Goal: Check status: Check status

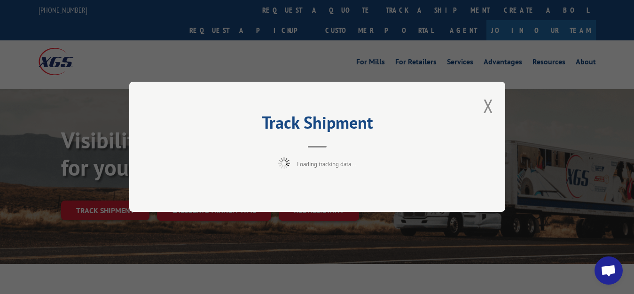
scroll to position [48, 0]
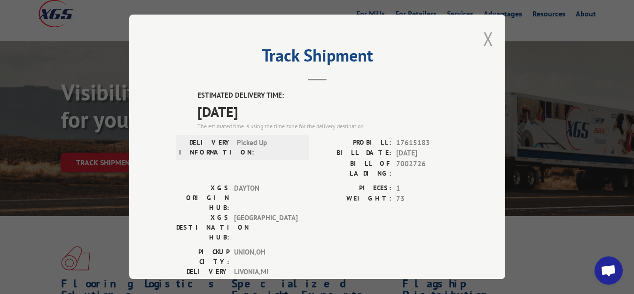
click at [483, 32] on button "Close modal" at bounding box center [488, 38] width 10 height 25
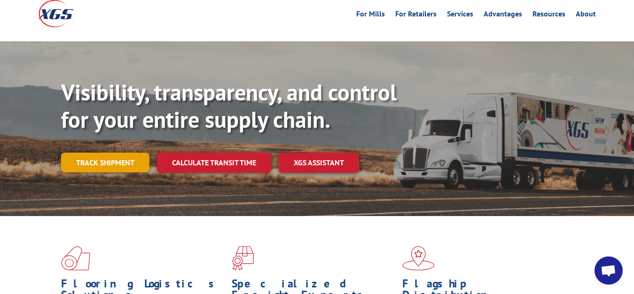
click at [115, 153] on link "Track shipment" at bounding box center [105, 163] width 88 height 20
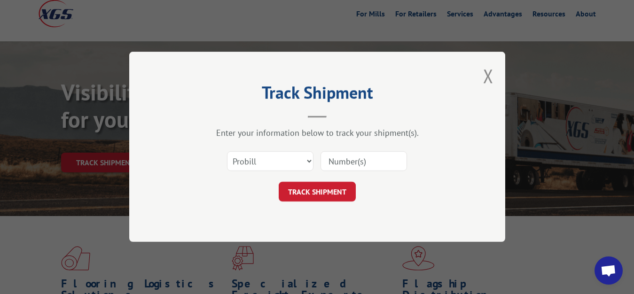
scroll to position [0, 0]
click at [227, 152] on select "Select category... Probill BOL PO" at bounding box center [270, 162] width 86 height 20
select select "bol"
click option "BOL" at bounding box center [0, 0] width 0 height 0
drag, startPoint x: 342, startPoint y: 160, endPoint x: 362, endPoint y: 138, distance: 29.9
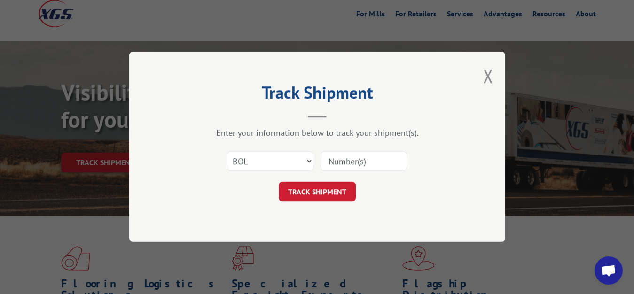
click at [348, 154] on input at bounding box center [364, 162] width 86 height 20
type input "7002728"
click button "TRACK SHIPMENT" at bounding box center [317, 192] width 77 height 20
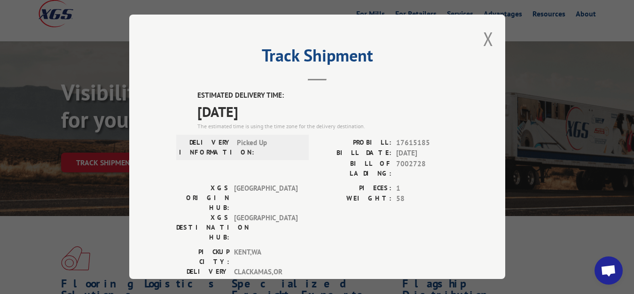
drag, startPoint x: 480, startPoint y: 34, endPoint x: 456, endPoint y: 71, distance: 43.8
click at [483, 35] on button "Close modal" at bounding box center [488, 38] width 10 height 25
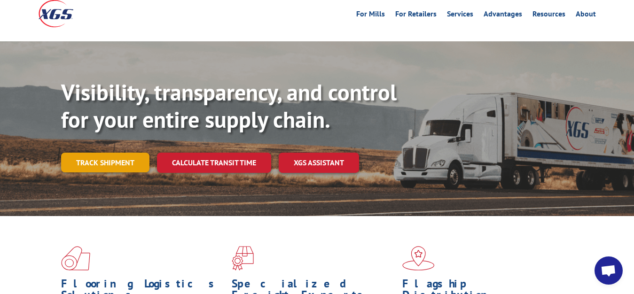
click at [86, 153] on link "Track shipment" at bounding box center [105, 163] width 88 height 20
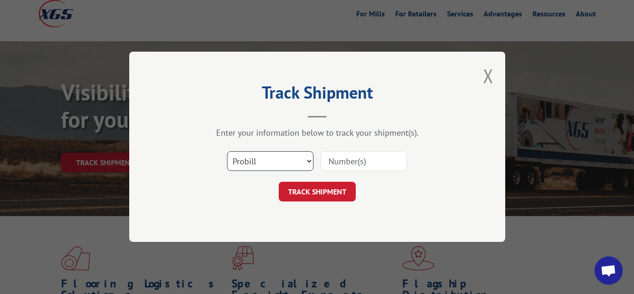
click at [227, 152] on select "Select category... Probill BOL PO" at bounding box center [270, 162] width 86 height 20
select select "bol"
click option "BOL" at bounding box center [0, 0] width 0 height 0
click at [361, 155] on input at bounding box center [364, 162] width 86 height 20
type input "7002727"
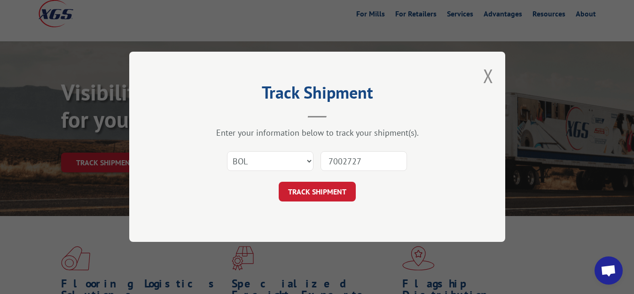
click button "TRACK SHIPMENT" at bounding box center [317, 192] width 77 height 20
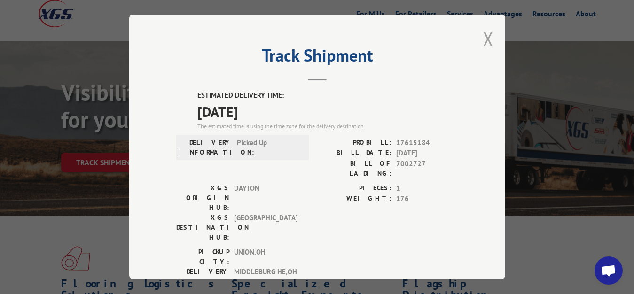
click at [483, 38] on button "Close modal" at bounding box center [488, 38] width 10 height 25
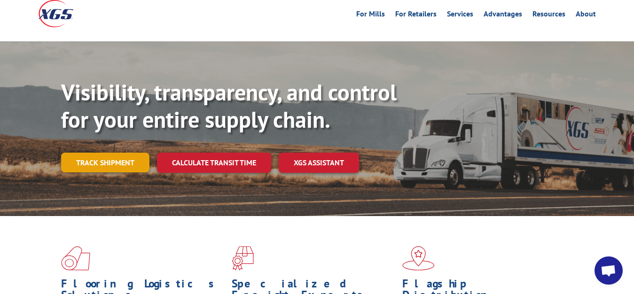
click at [118, 153] on link "Track shipment" at bounding box center [105, 163] width 88 height 20
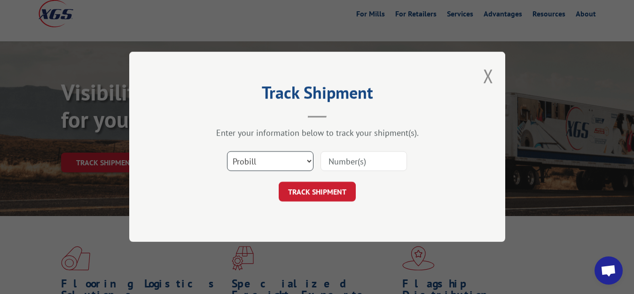
click at [227, 152] on select "Select category... Probill BOL PO" at bounding box center [270, 162] width 86 height 20
select select "bol"
click option "BOL" at bounding box center [0, 0] width 0 height 0
drag, startPoint x: 337, startPoint y: 163, endPoint x: 377, endPoint y: 97, distance: 76.6
click at [340, 158] on input at bounding box center [364, 162] width 86 height 20
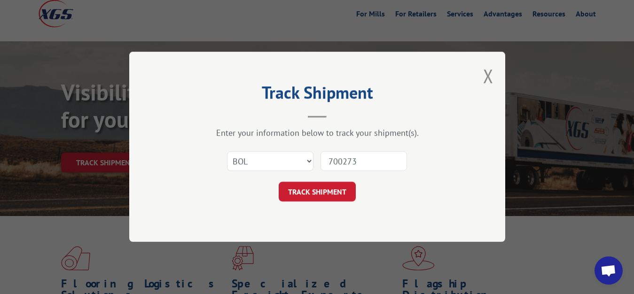
type input "7002730"
click button "TRACK SHIPMENT" at bounding box center [317, 192] width 77 height 20
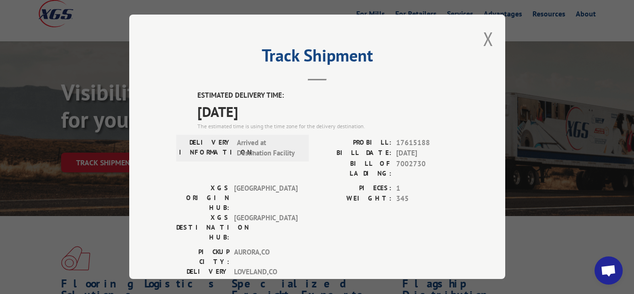
drag, startPoint x: 482, startPoint y: 36, endPoint x: 335, endPoint y: 127, distance: 172.7
click at [483, 40] on button "Close modal" at bounding box center [488, 38] width 10 height 25
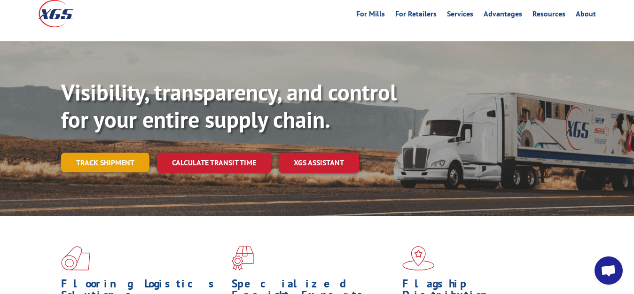
click at [117, 153] on link "Track shipment" at bounding box center [105, 163] width 88 height 20
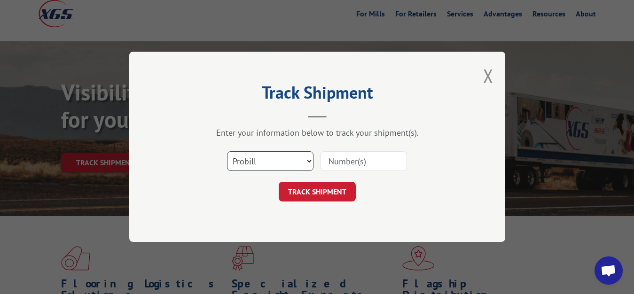
click at [227, 152] on select "Select category... Probill BOL PO" at bounding box center [270, 162] width 86 height 20
select select "bol"
click option "BOL" at bounding box center [0, 0] width 0 height 0
drag, startPoint x: 332, startPoint y: 166, endPoint x: 362, endPoint y: 130, distance: 47.1
click at [337, 161] on input at bounding box center [364, 162] width 86 height 20
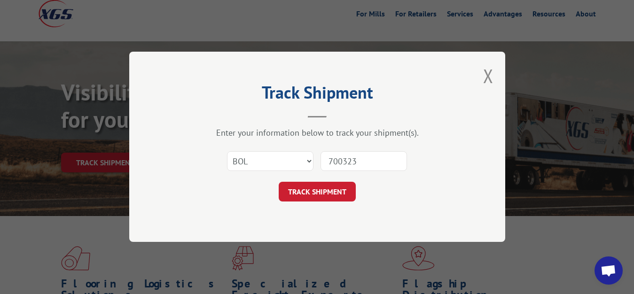
type input "7003238"
click button "TRACK SHIPMENT" at bounding box center [317, 192] width 77 height 20
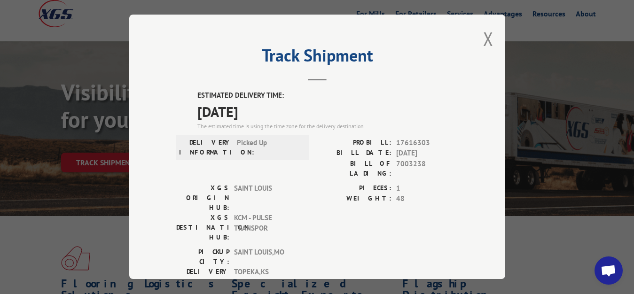
drag, startPoint x: 481, startPoint y: 37, endPoint x: 402, endPoint y: 102, distance: 102.3
click at [483, 39] on button "Close modal" at bounding box center [488, 38] width 10 height 25
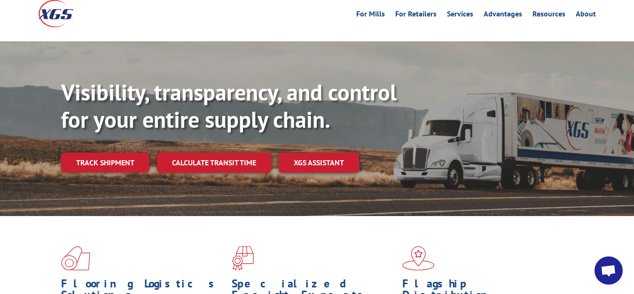
drag, startPoint x: 116, startPoint y: 141, endPoint x: 176, endPoint y: 154, distance: 61.9
click at [118, 153] on link "Track shipment" at bounding box center [105, 163] width 88 height 20
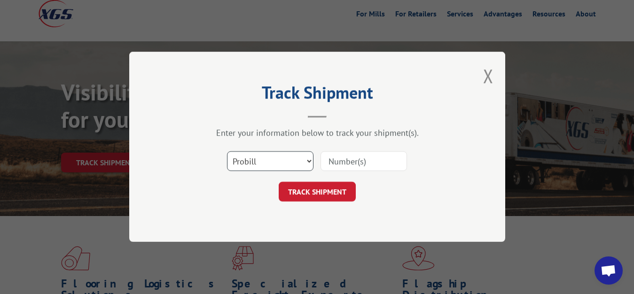
click at [227, 152] on select "Select category... Probill BOL PO" at bounding box center [270, 162] width 86 height 20
select select "bol"
click option "BOL" at bounding box center [0, 0] width 0 height 0
click at [370, 162] on input at bounding box center [364, 162] width 86 height 20
type input "7002731"
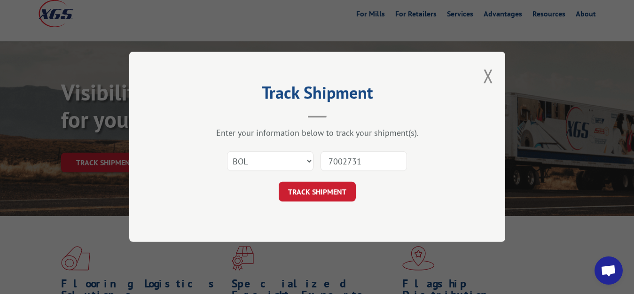
click button "TRACK SHIPMENT" at bounding box center [317, 192] width 77 height 20
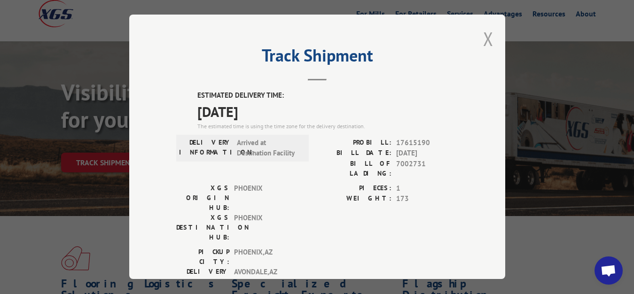
click at [483, 37] on button "Close modal" at bounding box center [488, 38] width 10 height 25
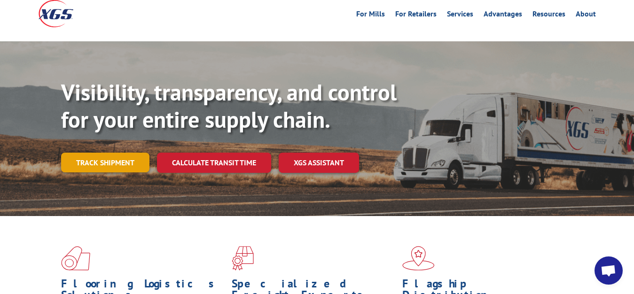
click at [81, 153] on link "Track shipment" at bounding box center [105, 163] width 88 height 20
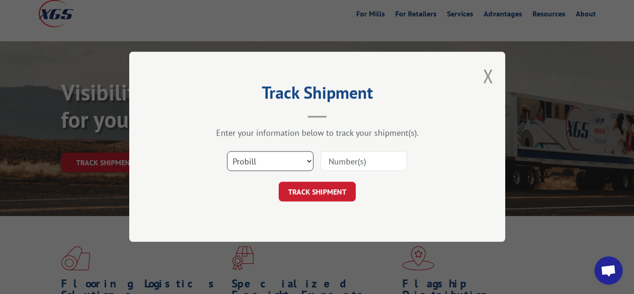
click at [227, 152] on select "Select category... Probill BOL PO" at bounding box center [270, 162] width 86 height 20
select select "bol"
click option "BOL" at bounding box center [0, 0] width 0 height 0
drag, startPoint x: 333, startPoint y: 160, endPoint x: 363, endPoint y: 117, distance: 52.7
click at [333, 158] on input at bounding box center [364, 162] width 86 height 20
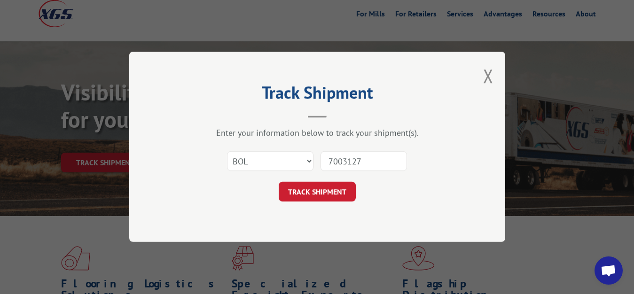
type input "7003127"
click button "TRACK SHIPMENT" at bounding box center [317, 192] width 77 height 20
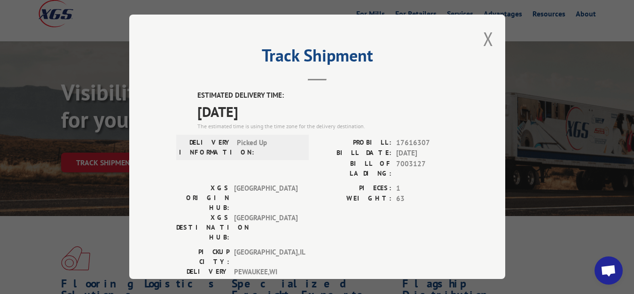
drag, startPoint x: 482, startPoint y: 38, endPoint x: 481, endPoint y: 43, distance: 4.7
click at [483, 39] on button "Close modal" at bounding box center [488, 38] width 10 height 25
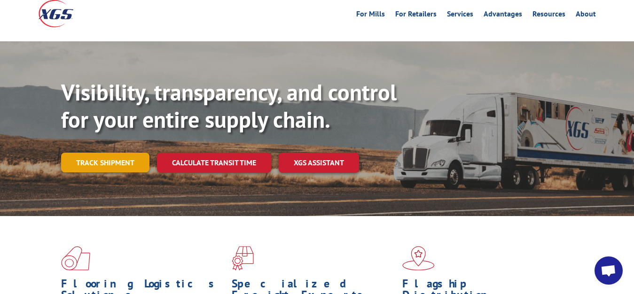
click at [112, 153] on link "Track shipment" at bounding box center [105, 163] width 88 height 20
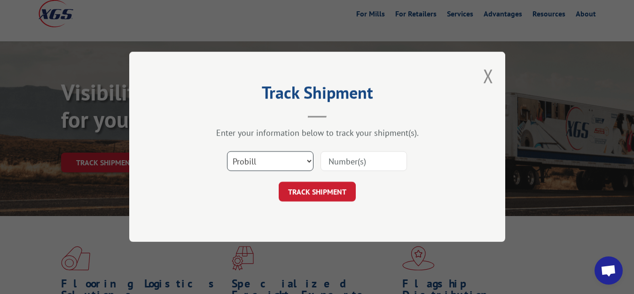
click at [227, 152] on select "Select category... Probill BOL PO" at bounding box center [270, 162] width 86 height 20
select select "bol"
click option "BOL" at bounding box center [0, 0] width 0 height 0
drag, startPoint x: 350, startPoint y: 166, endPoint x: 367, endPoint y: 123, distance: 46.3
click at [350, 165] on input at bounding box center [364, 162] width 86 height 20
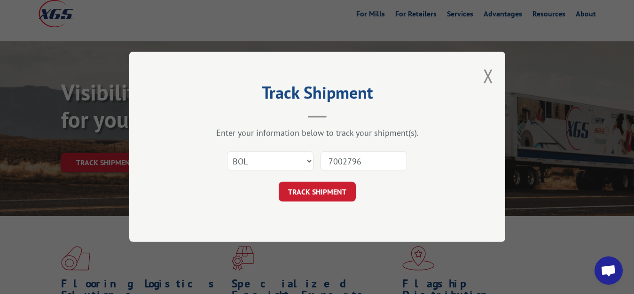
type input "7002796"
click button "TRACK SHIPMENT" at bounding box center [317, 192] width 77 height 20
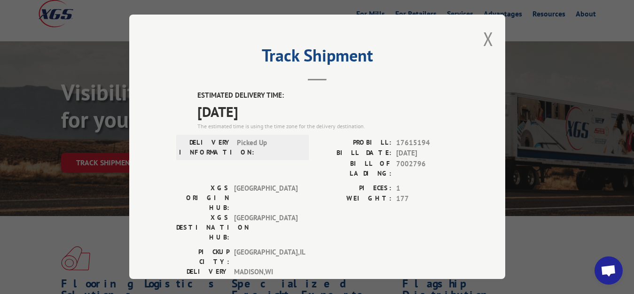
drag, startPoint x: 482, startPoint y: 36, endPoint x: 306, endPoint y: 134, distance: 201.4
click at [284, 149] on div "Track Shipment ESTIMATED DELIVERY TIME: [DATE] The estimated time is using the …" at bounding box center [317, 147] width 376 height 265
click at [483, 32] on button "Close modal" at bounding box center [488, 38] width 10 height 25
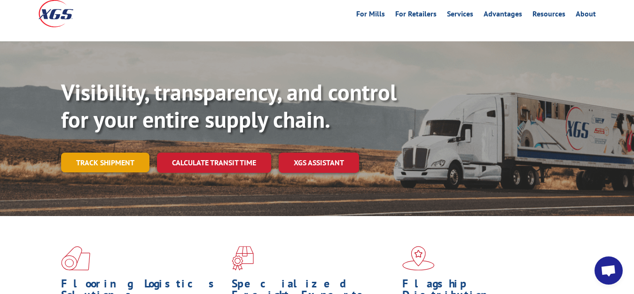
click at [105, 153] on link "Track shipment" at bounding box center [105, 163] width 88 height 20
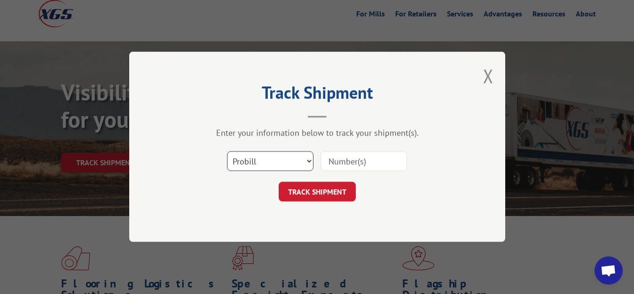
click at [227, 152] on select "Select category... Probill BOL PO" at bounding box center [270, 162] width 86 height 20
select select "bol"
click option "BOL" at bounding box center [0, 0] width 0 height 0
drag, startPoint x: 355, startPoint y: 158, endPoint x: 374, endPoint y: 106, distance: 55.0
click at [357, 157] on input at bounding box center [364, 162] width 86 height 20
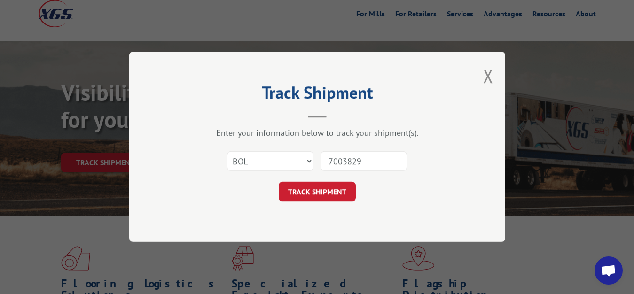
type input "7003829"
click button "TRACK SHIPMENT" at bounding box center [317, 192] width 77 height 20
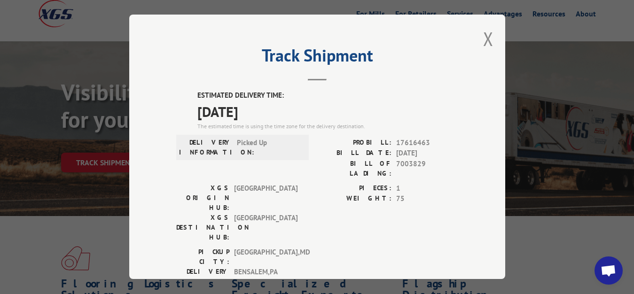
drag, startPoint x: 483, startPoint y: 35, endPoint x: 411, endPoint y: 104, distance: 100.1
click at [483, 36] on button "Close modal" at bounding box center [488, 38] width 10 height 25
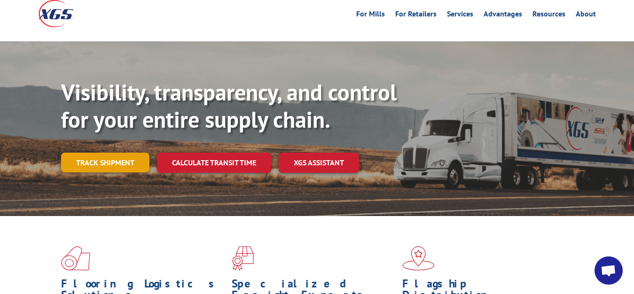
click at [82, 153] on link "Track shipment" at bounding box center [105, 163] width 88 height 20
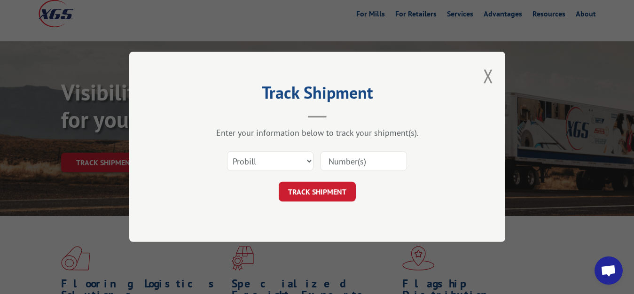
click at [285, 147] on div "Select category... Probill BOL PO" at bounding box center [317, 161] width 282 height 31
click at [227, 152] on select "Select category... Probill BOL PO" at bounding box center [270, 162] width 86 height 20
select select "bol"
click option "BOL" at bounding box center [0, 0] width 0 height 0
drag, startPoint x: 357, startPoint y: 161, endPoint x: 360, endPoint y: 151, distance: 10.3
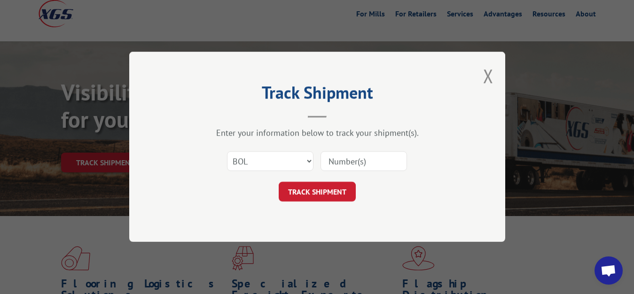
click at [357, 158] on input at bounding box center [364, 162] width 86 height 20
type input "7003128"
click button "TRACK SHIPMENT" at bounding box center [317, 192] width 77 height 20
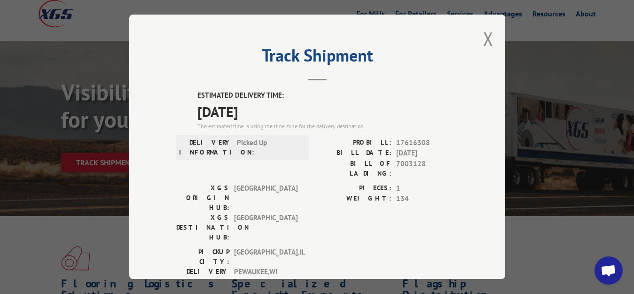
drag, startPoint x: 480, startPoint y: 34, endPoint x: 447, endPoint y: 73, distance: 51.3
click at [483, 42] on button "Close modal" at bounding box center [488, 38] width 10 height 25
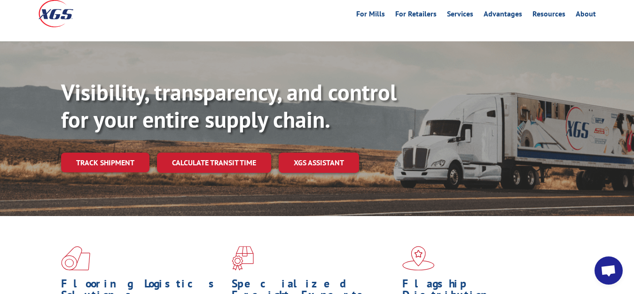
drag, startPoint x: 112, startPoint y: 136, endPoint x: 160, endPoint y: 149, distance: 50.1
click at [112, 153] on link "Track shipment" at bounding box center [105, 163] width 88 height 20
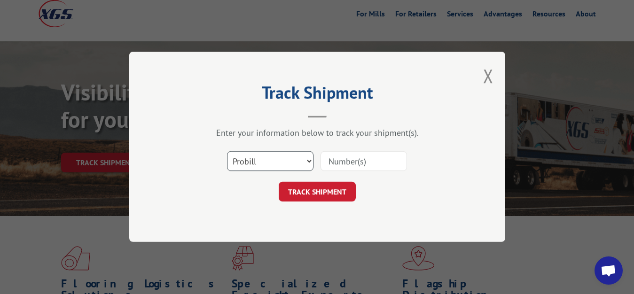
click at [227, 152] on select "Select category... Probill BOL PO" at bounding box center [270, 162] width 86 height 20
select select "bol"
click option "BOL" at bounding box center [0, 0] width 0 height 0
drag, startPoint x: 358, startPoint y: 163, endPoint x: 383, endPoint y: 93, distance: 73.9
click at [358, 160] on input at bounding box center [364, 162] width 86 height 20
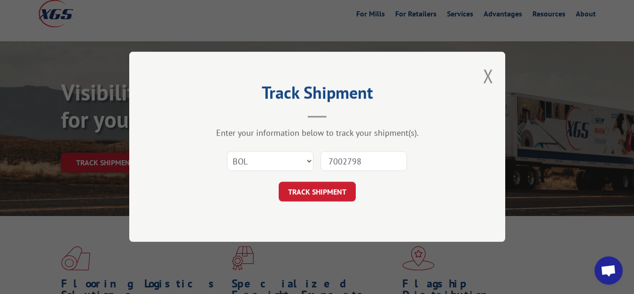
type input "7002798"
click button "TRACK SHIPMENT" at bounding box center [317, 192] width 77 height 20
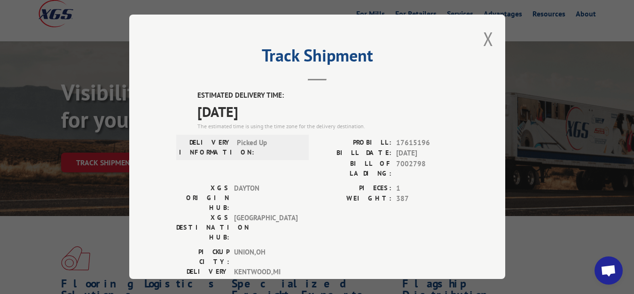
drag, startPoint x: 480, startPoint y: 36, endPoint x: 431, endPoint y: 95, distance: 77.0
click at [483, 39] on button "Close modal" at bounding box center [488, 38] width 10 height 25
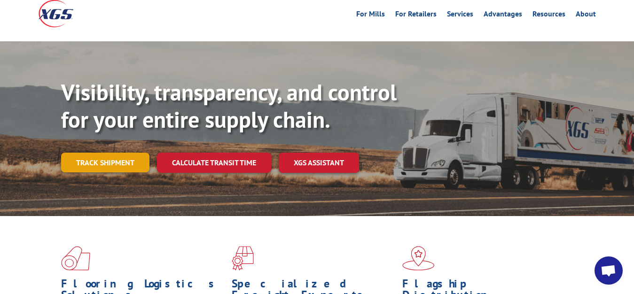
click at [83, 153] on link "Track shipment" at bounding box center [105, 163] width 88 height 20
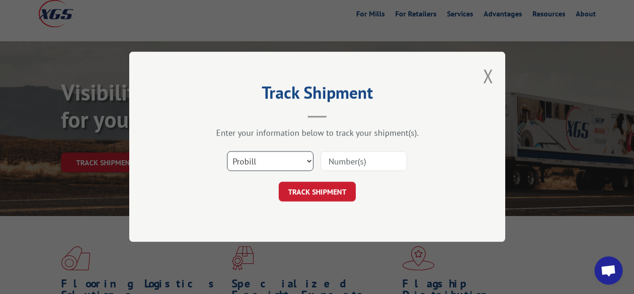
click at [227, 152] on select "Select category... Probill BOL PO" at bounding box center [270, 162] width 86 height 20
select select "bol"
click option "BOL" at bounding box center [0, 0] width 0 height 0
drag, startPoint x: 372, startPoint y: 157, endPoint x: 386, endPoint y: 110, distance: 49.5
click at [372, 157] on input at bounding box center [364, 162] width 86 height 20
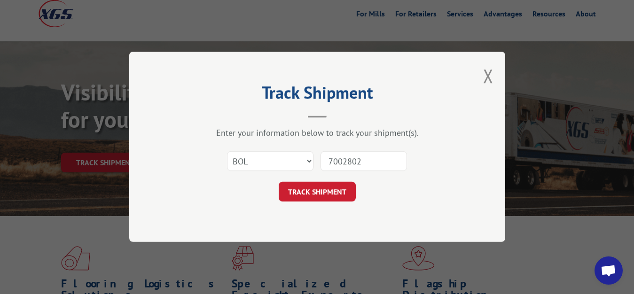
type input "7002802"
click button "TRACK SHIPMENT" at bounding box center [317, 192] width 77 height 20
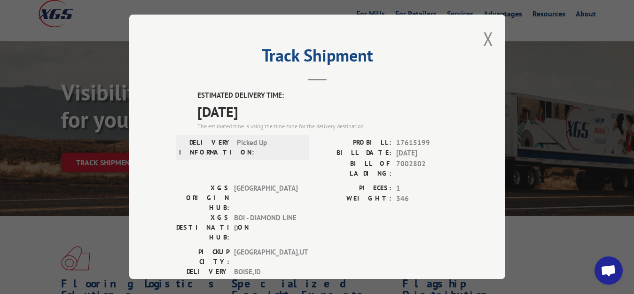
drag, startPoint x: 475, startPoint y: 36, endPoint x: 441, endPoint y: 81, distance: 56.8
click at [474, 40] on div "Track Shipment ESTIMATED DELIVERY TIME: [DATE] The estimated time is using the …" at bounding box center [317, 147] width 376 height 265
click at [483, 38] on button "Close modal" at bounding box center [488, 38] width 10 height 25
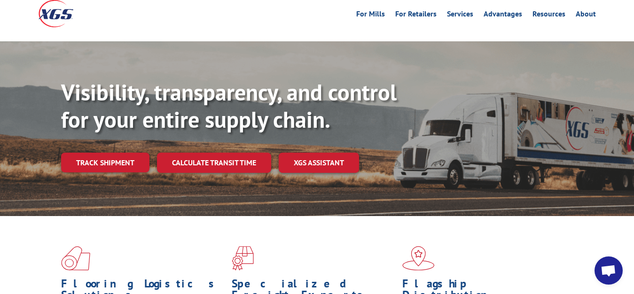
click at [107, 130] on div "Visibility, transparency, and control for your entire supply chain. Track shipm…" at bounding box center [347, 144] width 573 height 131
drag, startPoint x: 123, startPoint y: 148, endPoint x: 130, endPoint y: 148, distance: 7.5
click at [122, 153] on link "Track shipment" at bounding box center [105, 163] width 88 height 20
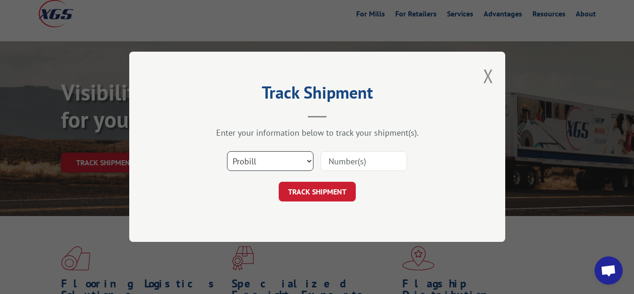
click at [227, 152] on select "Select category... Probill BOL PO" at bounding box center [270, 162] width 86 height 20
select select "bol"
click option "BOL" at bounding box center [0, 0] width 0 height 0
click at [357, 156] on input at bounding box center [364, 162] width 86 height 20
type input "7003129"
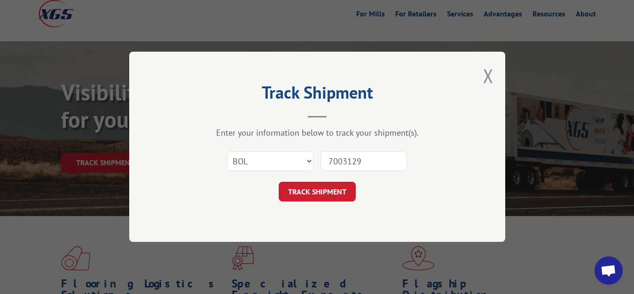
click button "TRACK SHIPMENT" at bounding box center [317, 192] width 77 height 20
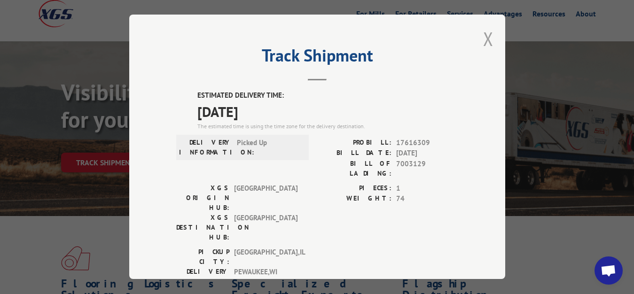
click at [483, 34] on button "Close modal" at bounding box center [488, 38] width 10 height 25
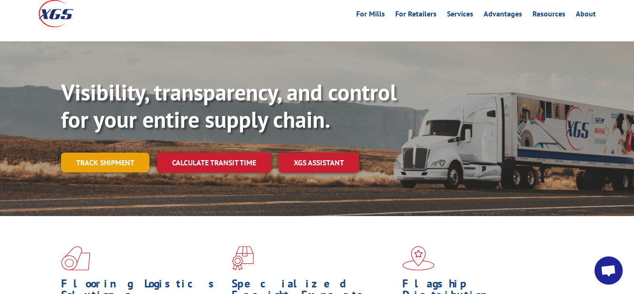
click at [128, 153] on link "Track shipment" at bounding box center [105, 163] width 88 height 20
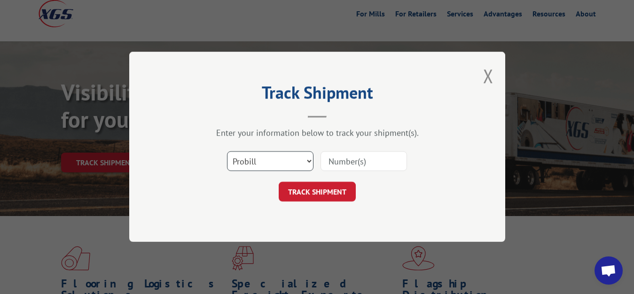
click at [227, 152] on select "Select category... Probill BOL PO" at bounding box center [270, 162] width 86 height 20
select select "bol"
click option "BOL" at bounding box center [0, 0] width 0 height 0
drag, startPoint x: 329, startPoint y: 164, endPoint x: 335, endPoint y: 146, distance: 18.4
click at [329, 162] on input at bounding box center [364, 162] width 86 height 20
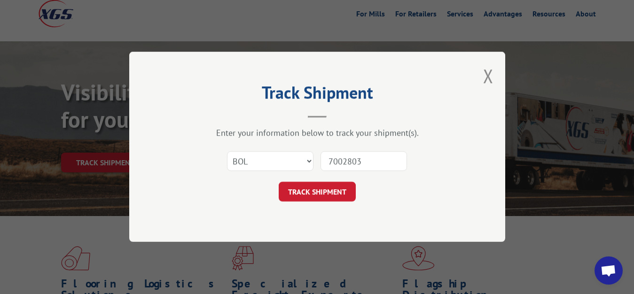
type input "7002803"
click button "TRACK SHIPMENT" at bounding box center [317, 192] width 77 height 20
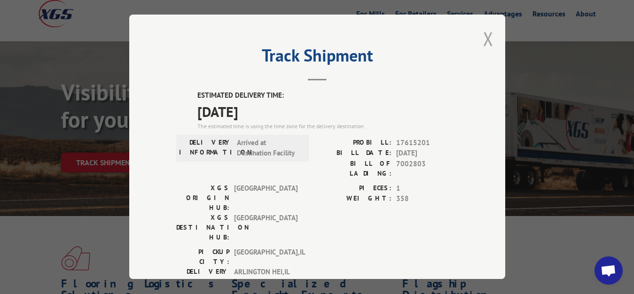
click at [483, 38] on button "Close modal" at bounding box center [488, 38] width 10 height 25
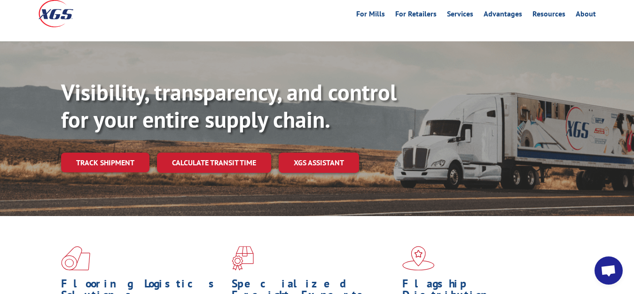
drag, startPoint x: 75, startPoint y: 146, endPoint x: 85, endPoint y: 146, distance: 9.9
click at [75, 153] on link "Track shipment" at bounding box center [105, 163] width 88 height 20
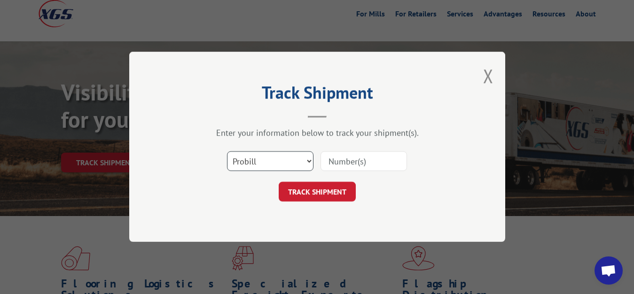
click at [227, 152] on select "Select category... Probill BOL PO" at bounding box center [270, 162] width 86 height 20
select select "bol"
click option "BOL" at bounding box center [0, 0] width 0 height 0
drag, startPoint x: 369, startPoint y: 155, endPoint x: 376, endPoint y: 128, distance: 27.7
click at [369, 154] on input at bounding box center [364, 162] width 86 height 20
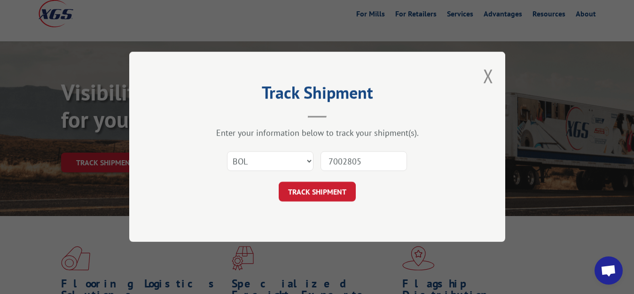
type input "7002805"
click button "TRACK SHIPMENT" at bounding box center [317, 192] width 77 height 20
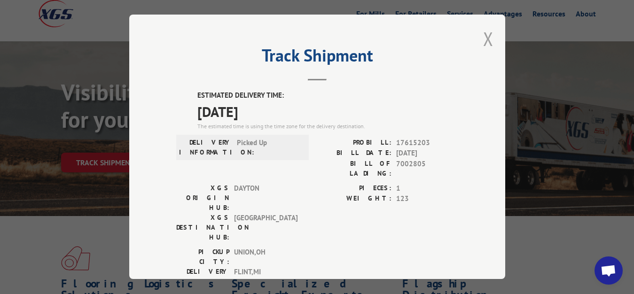
click at [483, 34] on button "Close modal" at bounding box center [488, 38] width 10 height 25
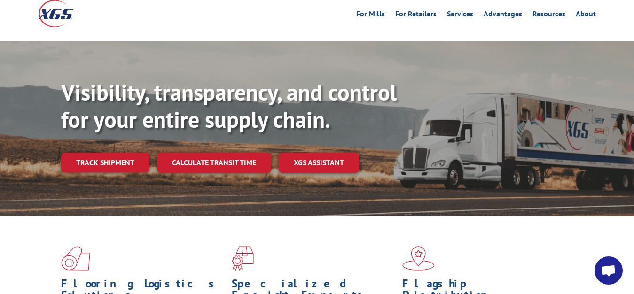
click at [87, 153] on link "Track shipment" at bounding box center [105, 163] width 88 height 20
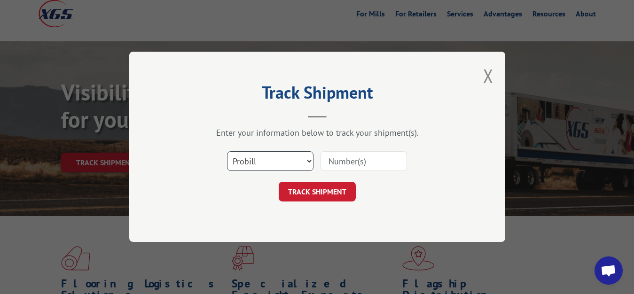
click at [227, 152] on select "Select category... Probill BOL PO" at bounding box center [270, 162] width 86 height 20
select select "bol"
click option "BOL" at bounding box center [0, 0] width 0 height 0
click at [352, 151] on div at bounding box center [364, 162] width 86 height 22
click at [340, 161] on input at bounding box center [364, 162] width 86 height 20
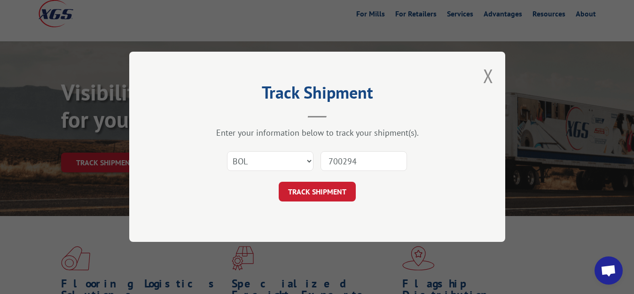
type input "7002948"
click button "TRACK SHIPMENT" at bounding box center [317, 192] width 77 height 20
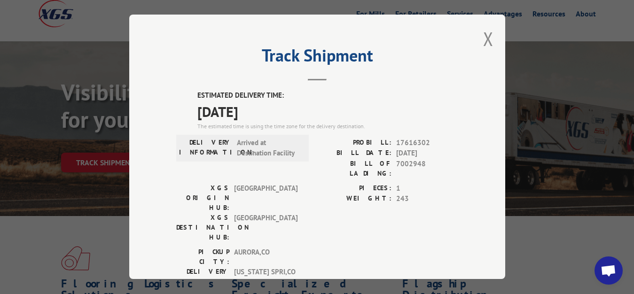
drag, startPoint x: 483, startPoint y: 38, endPoint x: 389, endPoint y: 91, distance: 108.0
click at [483, 39] on button "Close modal" at bounding box center [488, 38] width 10 height 25
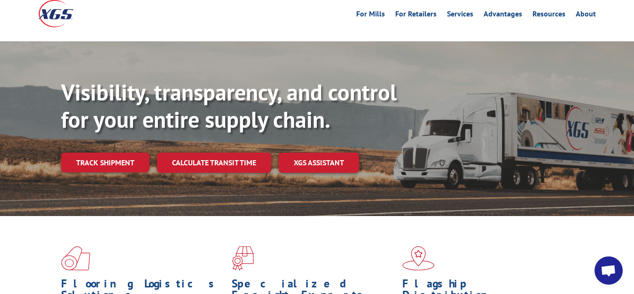
click at [116, 152] on div "Visibility, transparency, and control for your entire supply chain. Track shipm…" at bounding box center [347, 144] width 573 height 131
click at [125, 153] on link "Track shipment" at bounding box center [105, 163] width 88 height 20
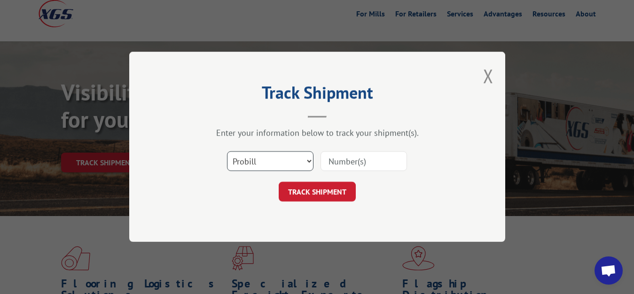
click at [227, 152] on select "Select category... Probill BOL PO" at bounding box center [270, 162] width 86 height 20
select select "bol"
click option "BOL" at bounding box center [0, 0] width 0 height 0
drag, startPoint x: 332, startPoint y: 163, endPoint x: 375, endPoint y: 102, distance: 74.2
click at [337, 156] on input at bounding box center [364, 162] width 86 height 20
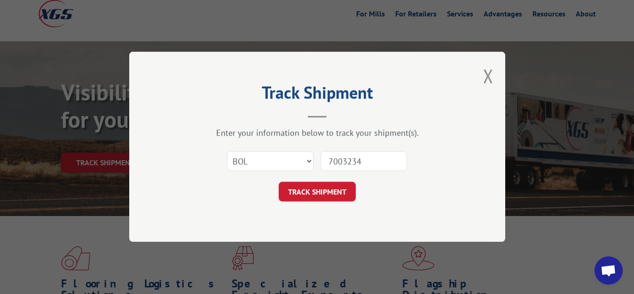
type input "7003234"
click button "TRACK SHIPMENT" at bounding box center [317, 192] width 77 height 20
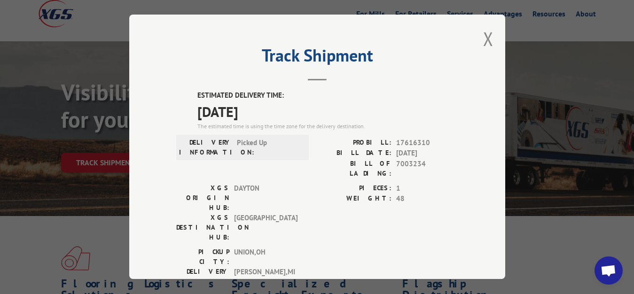
drag, startPoint x: 482, startPoint y: 38, endPoint x: 363, endPoint y: 117, distance: 142.4
click at [483, 40] on button "Close modal" at bounding box center [488, 38] width 10 height 25
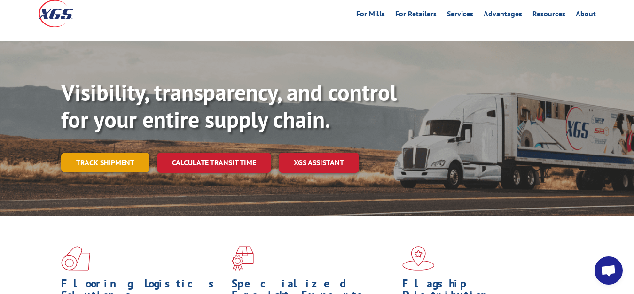
click at [79, 153] on link "Track shipment" at bounding box center [105, 163] width 88 height 20
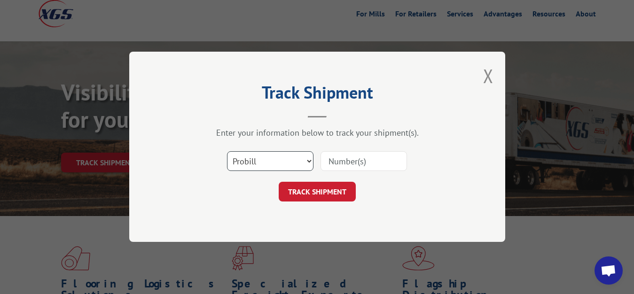
click at [227, 152] on select "Select category... Probill BOL PO" at bounding box center [270, 162] width 86 height 20
select select "bol"
click option "BOL" at bounding box center [0, 0] width 0 height 0
click at [356, 151] on div at bounding box center [364, 162] width 86 height 22
click at [345, 156] on input at bounding box center [364, 162] width 86 height 20
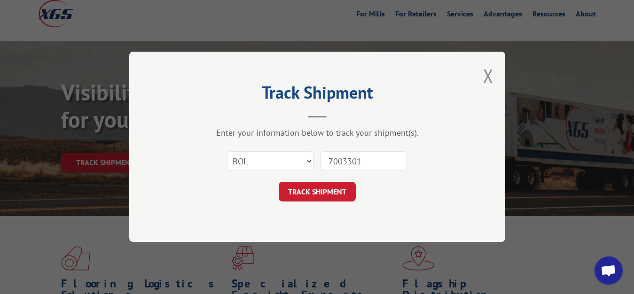
type input "7003301"
click button "TRACK SHIPMENT" at bounding box center [317, 192] width 77 height 20
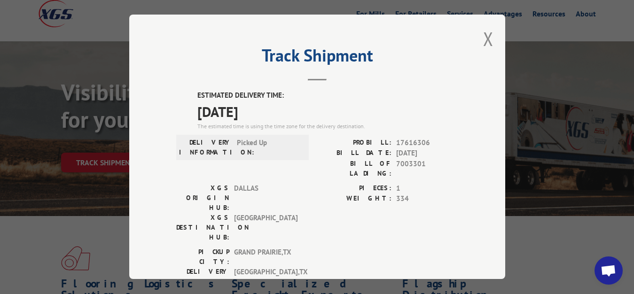
drag, startPoint x: 481, startPoint y: 34, endPoint x: 458, endPoint y: 69, distance: 41.1
click at [483, 37] on button "Close modal" at bounding box center [488, 38] width 10 height 25
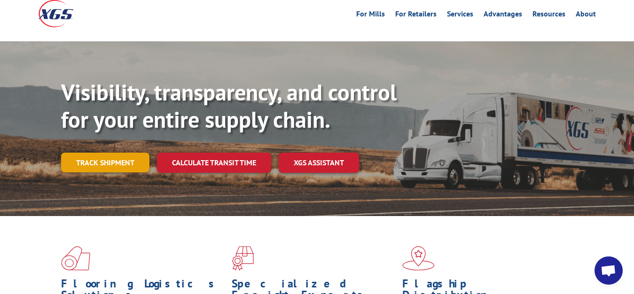
click at [98, 153] on link "Track shipment" at bounding box center [105, 163] width 88 height 20
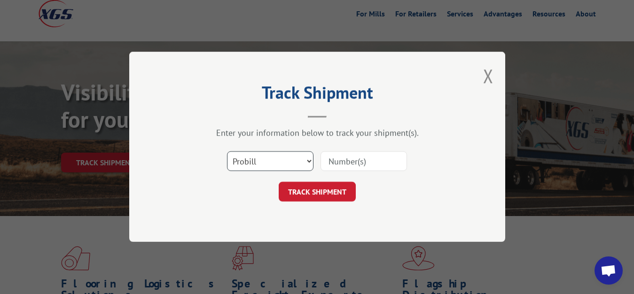
click at [227, 152] on select "Select category... Probill BOL PO" at bounding box center [270, 162] width 86 height 20
select select "bol"
click option "BOL" at bounding box center [0, 0] width 0 height 0
drag, startPoint x: 347, startPoint y: 160, endPoint x: 365, endPoint y: 110, distance: 52.8
click at [347, 159] on input at bounding box center [364, 162] width 86 height 20
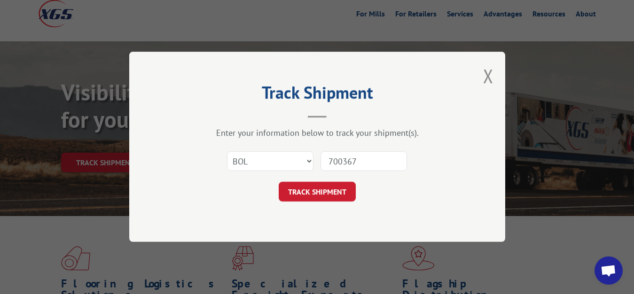
type input "7003677"
click button "TRACK SHIPMENT" at bounding box center [317, 192] width 77 height 20
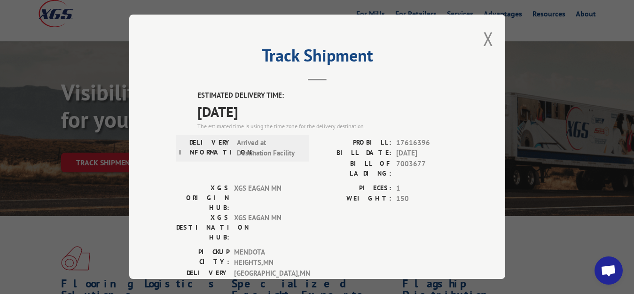
drag, startPoint x: 480, startPoint y: 34, endPoint x: 442, endPoint y: 68, distance: 51.0
click at [483, 39] on button "Close modal" at bounding box center [488, 38] width 10 height 25
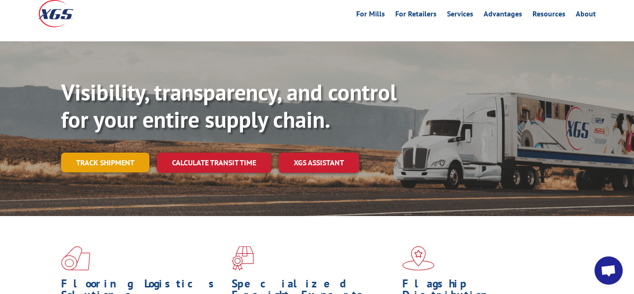
click at [103, 153] on link "Track shipment" at bounding box center [105, 163] width 88 height 20
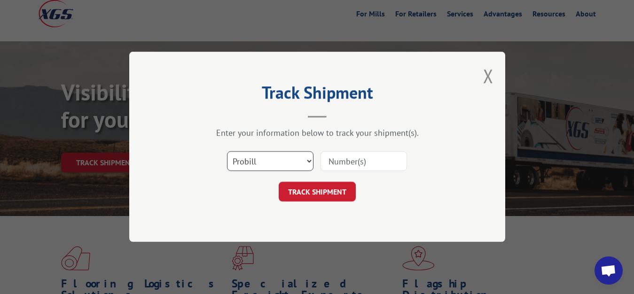
drag, startPoint x: 254, startPoint y: 163, endPoint x: 254, endPoint y: 167, distance: 4.7
click at [227, 152] on select "Select category... Probill BOL PO" at bounding box center [270, 162] width 86 height 20
select select "bol"
click option "BOL" at bounding box center [0, 0] width 0 height 0
drag, startPoint x: 354, startPoint y: 167, endPoint x: 357, endPoint y: 158, distance: 9.1
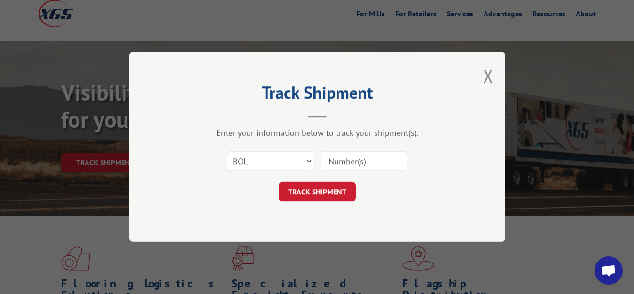
click at [357, 159] on input at bounding box center [364, 162] width 86 height 20
type input "7003676"
click button "TRACK SHIPMENT" at bounding box center [317, 192] width 77 height 20
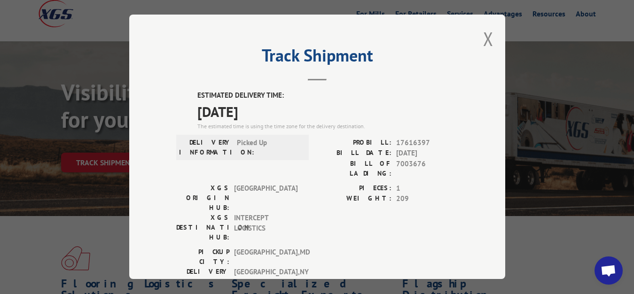
drag, startPoint x: 482, startPoint y: 35, endPoint x: 418, endPoint y: 92, distance: 85.9
click at [483, 40] on button "Close modal" at bounding box center [488, 38] width 10 height 25
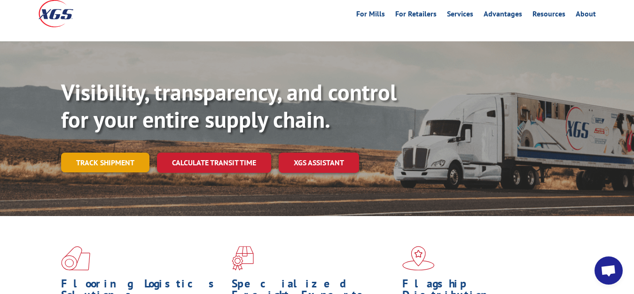
click at [71, 153] on link "Track shipment" at bounding box center [105, 163] width 88 height 20
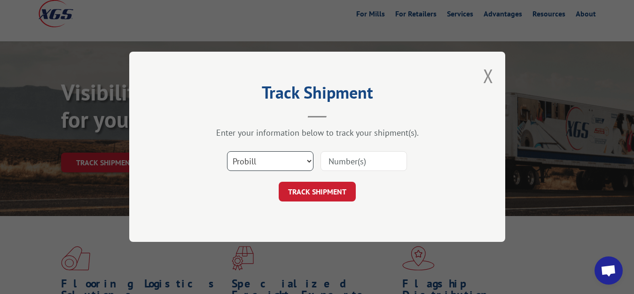
click at [227, 152] on select "Select category... Probill BOL PO" at bounding box center [270, 162] width 86 height 20
select select "bol"
click option "BOL" at bounding box center [0, 0] width 0 height 0
click at [346, 164] on input at bounding box center [364, 162] width 86 height 20
type input "7003678"
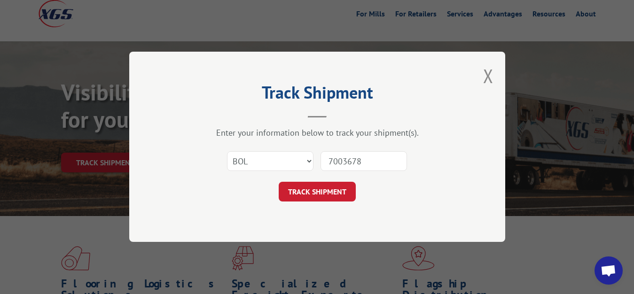
click button "TRACK SHIPMENT" at bounding box center [317, 192] width 77 height 20
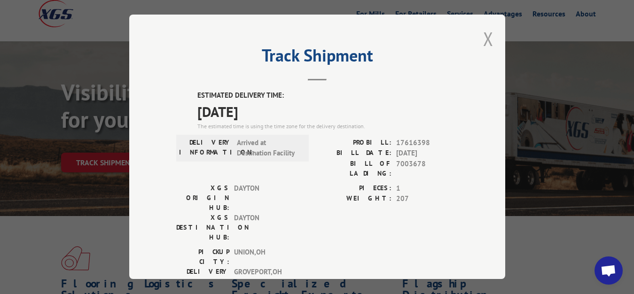
click at [483, 37] on button "Close modal" at bounding box center [488, 38] width 10 height 25
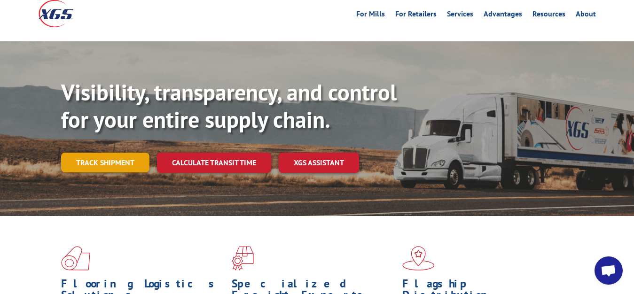
click at [110, 153] on link "Track shipment" at bounding box center [105, 163] width 88 height 20
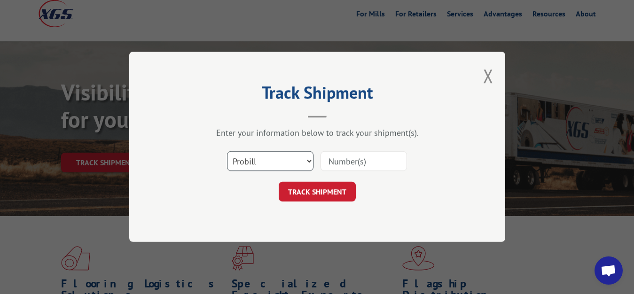
click at [227, 152] on select "Select category... Probill BOL PO" at bounding box center [270, 162] width 86 height 20
select select "bol"
click option "BOL" at bounding box center [0, 0] width 0 height 0
drag, startPoint x: 351, startPoint y: 162, endPoint x: 370, endPoint y: 137, distance: 31.5
click at [351, 162] on input at bounding box center [364, 162] width 86 height 20
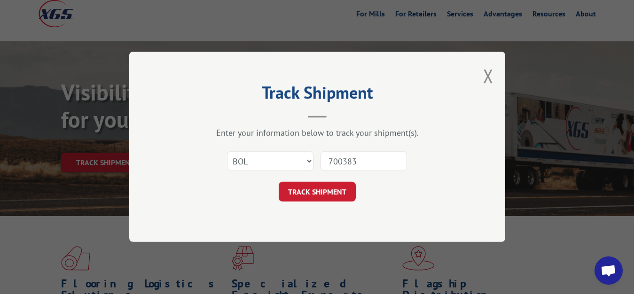
type input "7003830"
click button "TRACK SHIPMENT" at bounding box center [317, 192] width 77 height 20
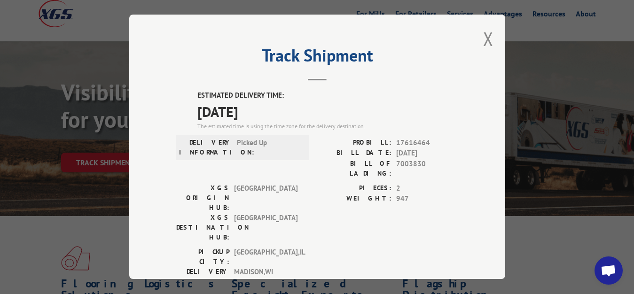
drag, startPoint x: 483, startPoint y: 36, endPoint x: 458, endPoint y: 54, distance: 30.0
click at [483, 37] on button "Close modal" at bounding box center [488, 38] width 10 height 25
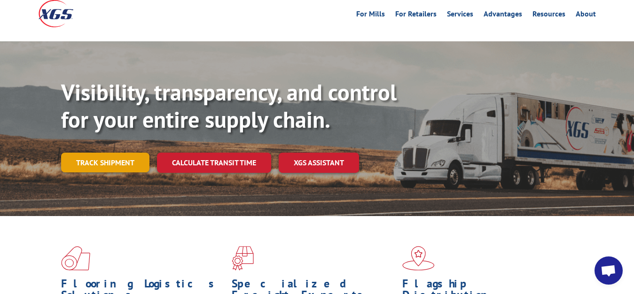
click at [101, 153] on link "Track shipment" at bounding box center [105, 163] width 88 height 20
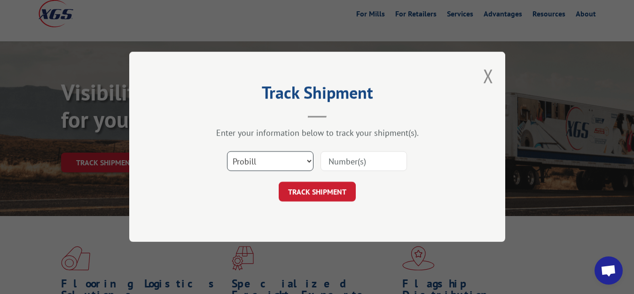
click at [227, 152] on select "Select category... Probill BOL PO" at bounding box center [270, 162] width 86 height 20
select select "bol"
click option "BOL" at bounding box center [0, 0] width 0 height 0
click at [352, 162] on input at bounding box center [364, 162] width 86 height 20
type input "7003831"
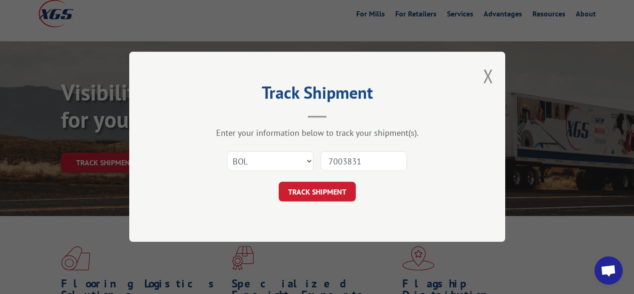
click button "TRACK SHIPMENT" at bounding box center [317, 192] width 77 height 20
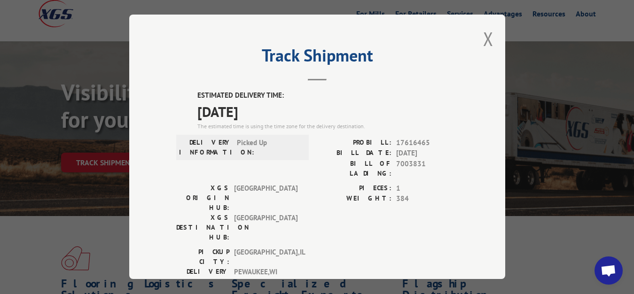
drag, startPoint x: 483, startPoint y: 38, endPoint x: 469, endPoint y: 78, distance: 43.3
click at [483, 39] on button "Close modal" at bounding box center [488, 38] width 10 height 25
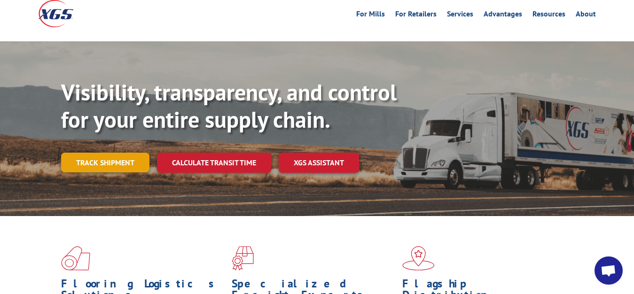
click at [88, 153] on link "Track shipment" at bounding box center [105, 163] width 88 height 20
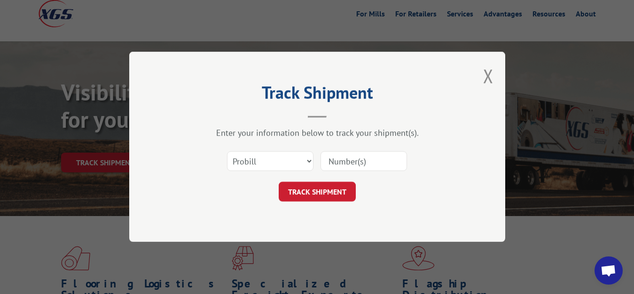
drag, startPoint x: 281, startPoint y: 175, endPoint x: 281, endPoint y: 170, distance: 5.6
click at [281, 173] on div "Select category... Probill BOL PO" at bounding box center [317, 161] width 282 height 31
click at [227, 152] on select "Select category... Probill BOL PO" at bounding box center [270, 162] width 86 height 20
select select "bol"
click option "BOL" at bounding box center [0, 0] width 0 height 0
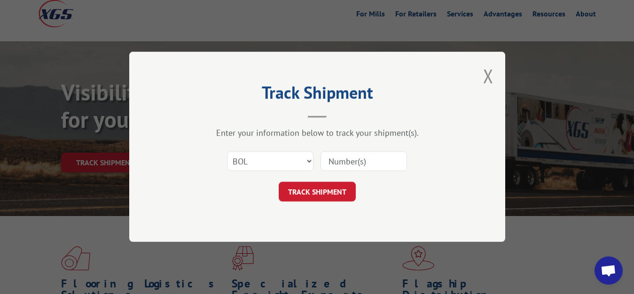
click at [355, 158] on input at bounding box center [364, 162] width 86 height 20
type input "7003832"
click button "TRACK SHIPMENT" at bounding box center [317, 192] width 77 height 20
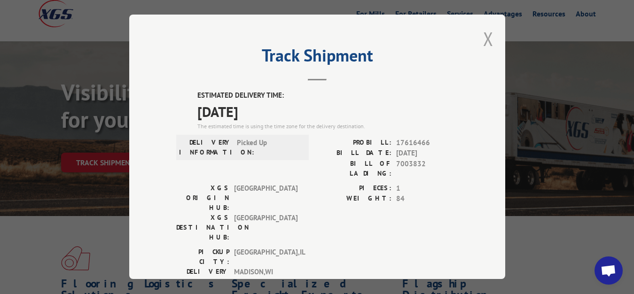
click at [483, 38] on button "Close modal" at bounding box center [488, 38] width 10 height 25
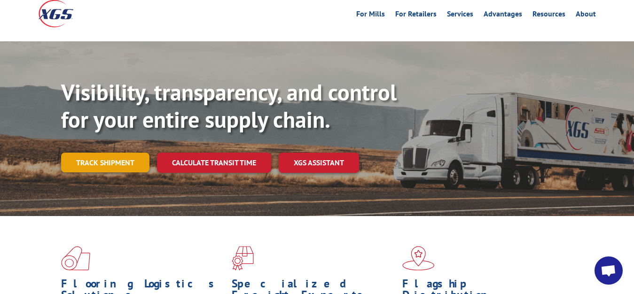
click at [68, 153] on link "Track shipment" at bounding box center [105, 163] width 88 height 20
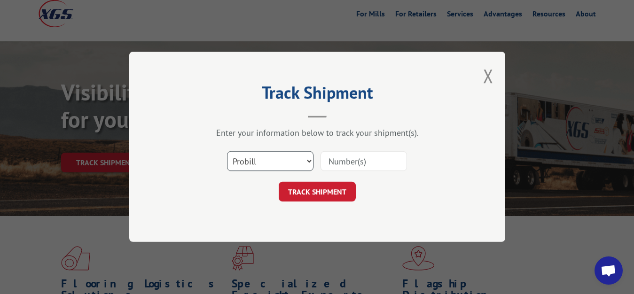
click at [227, 152] on select "Select category... Probill BOL PO" at bounding box center [270, 162] width 86 height 20
select select "bol"
click option "BOL" at bounding box center [0, 0] width 0 height 0
drag, startPoint x: 343, startPoint y: 164, endPoint x: 365, endPoint y: 125, distance: 45.0
click at [343, 162] on input at bounding box center [364, 162] width 86 height 20
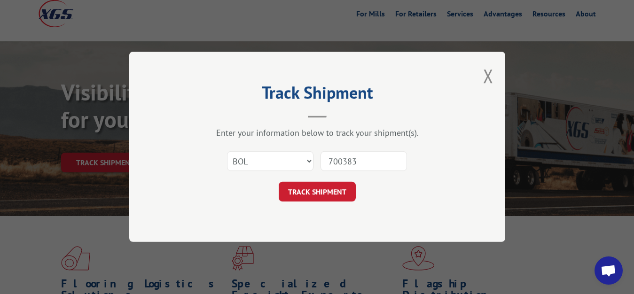
type input "7003833"
click button "TRACK SHIPMENT" at bounding box center [317, 192] width 77 height 20
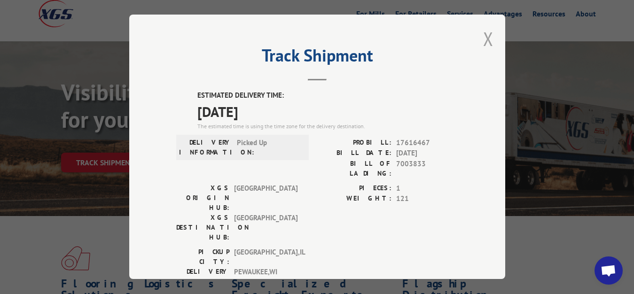
drag, startPoint x: 478, startPoint y: 35, endPoint x: 477, endPoint y: 40, distance: 5.2
click at [483, 40] on button "Close modal" at bounding box center [488, 38] width 10 height 25
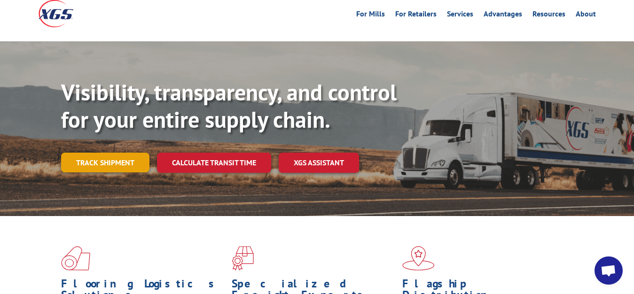
click at [130, 153] on link "Track shipment" at bounding box center [105, 163] width 88 height 20
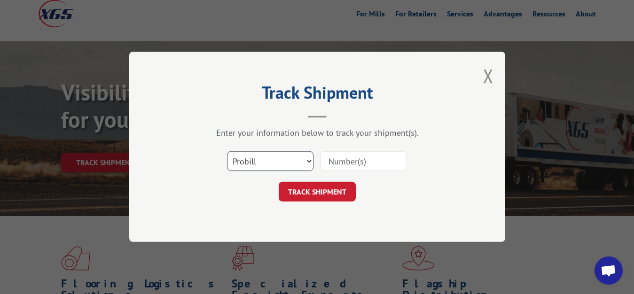
click at [227, 152] on select "Select category... Probill BOL PO" at bounding box center [270, 162] width 86 height 20
select select "bol"
click option "BOL" at bounding box center [0, 0] width 0 height 0
drag, startPoint x: 361, startPoint y: 165, endPoint x: 386, endPoint y: 111, distance: 59.5
click at [363, 163] on input at bounding box center [364, 162] width 86 height 20
